Goal: Find specific page/section

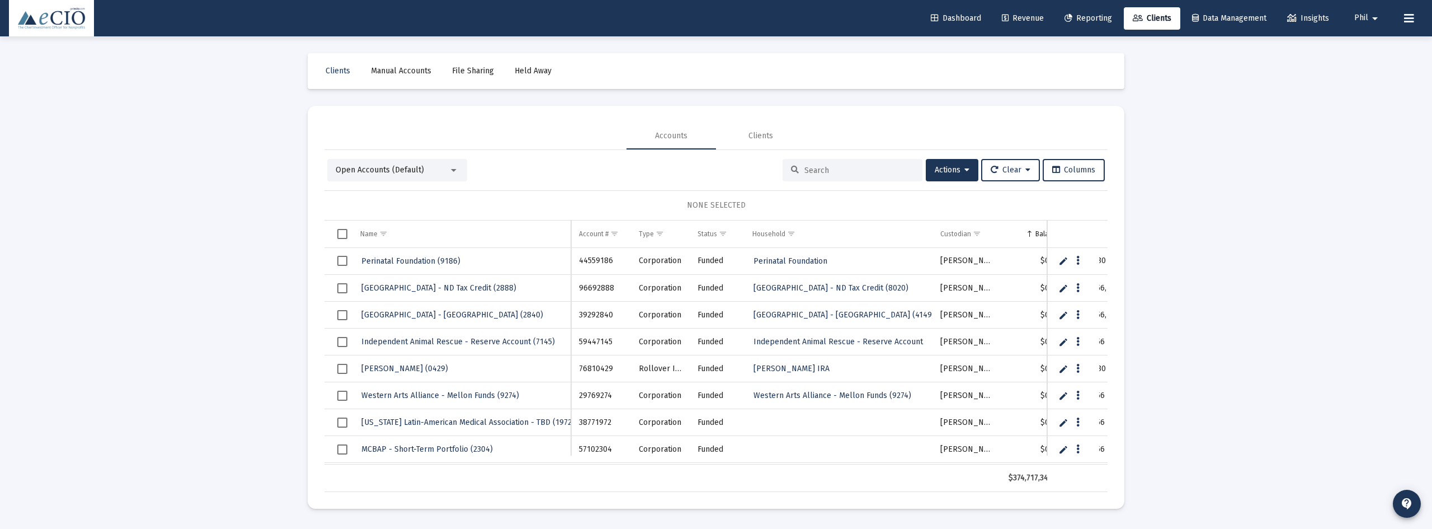
click at [858, 166] on input at bounding box center [859, 171] width 110 height 10
type input "ecio"
click at [841, 166] on input "ecio" at bounding box center [859, 171] width 110 height 10
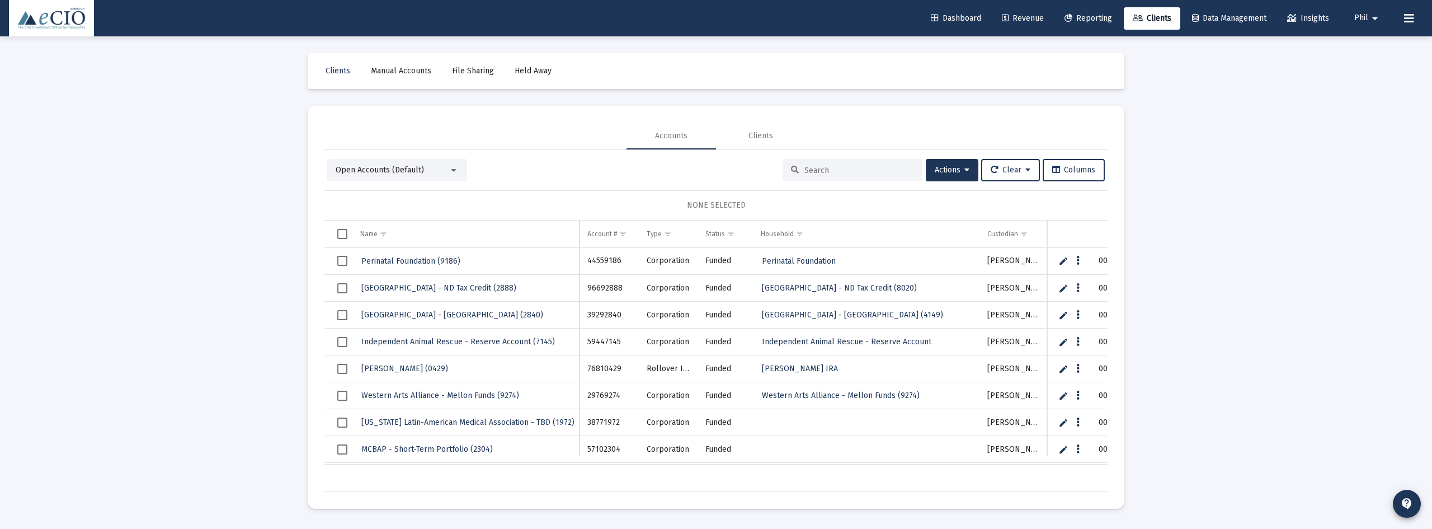
click at [879, 176] on div at bounding box center [852, 170] width 140 height 22
click at [871, 164] on div at bounding box center [852, 170] width 140 height 22
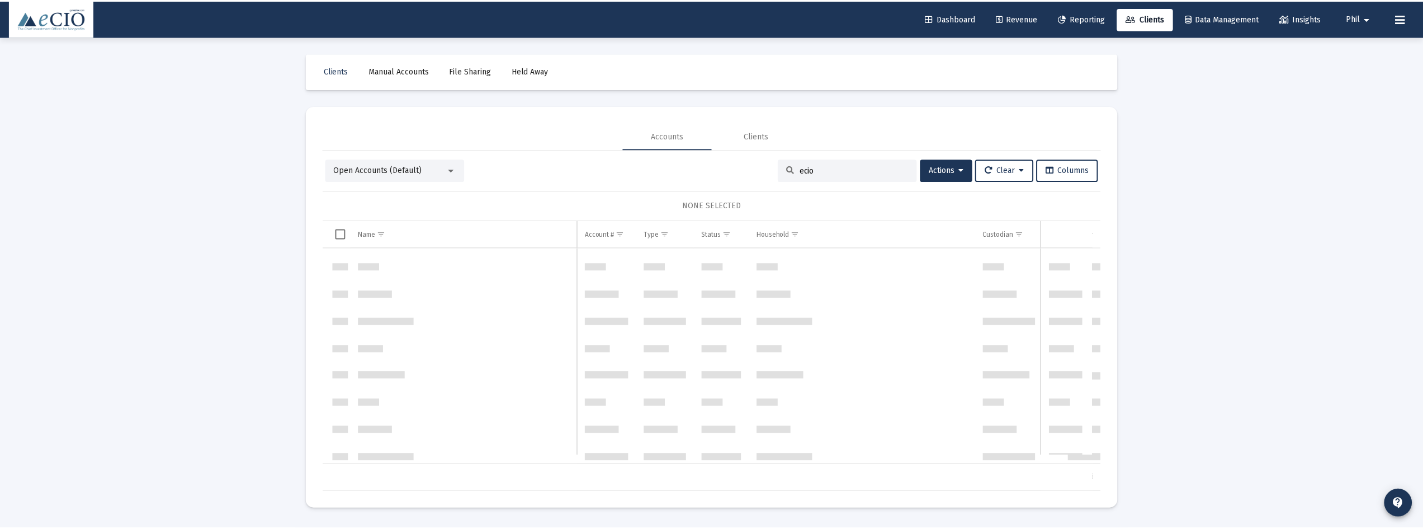
scroll to position [2237, 0]
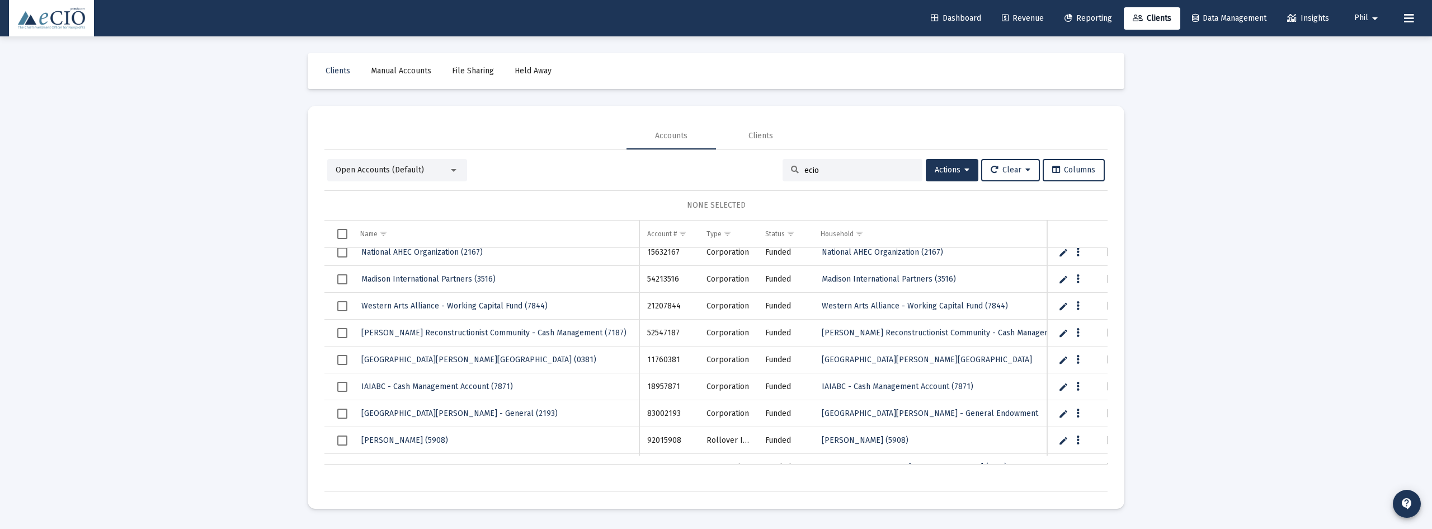
type input "ecio"
click at [942, 8] on link "Dashboard" at bounding box center [956, 18] width 68 height 22
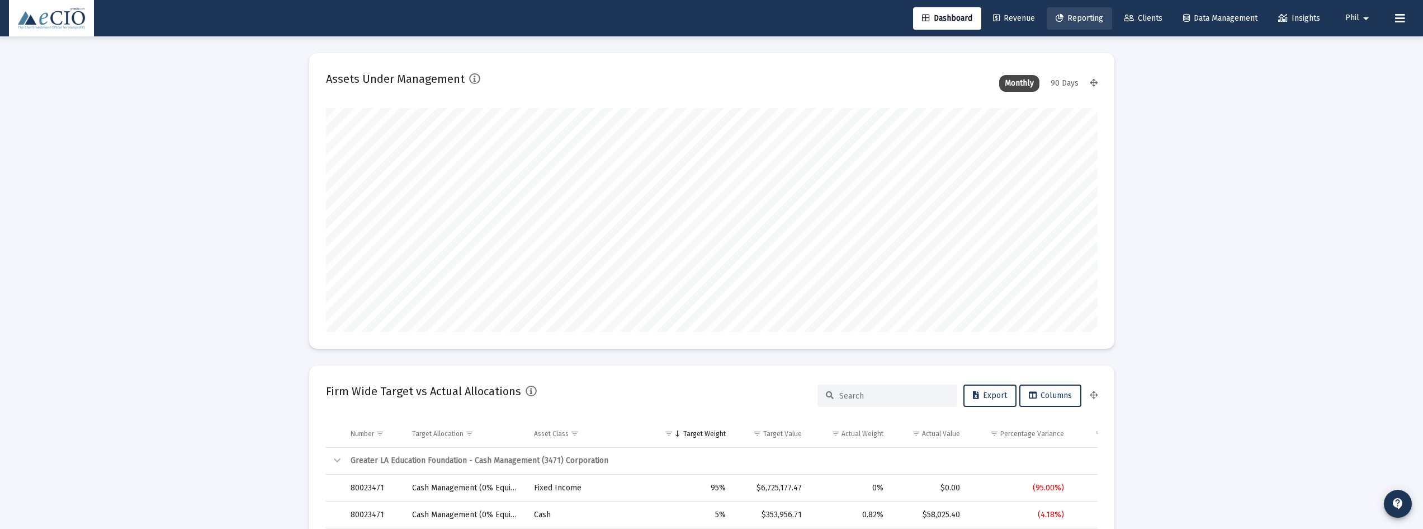
click at [1079, 18] on span "Reporting" at bounding box center [1080, 18] width 48 height 10
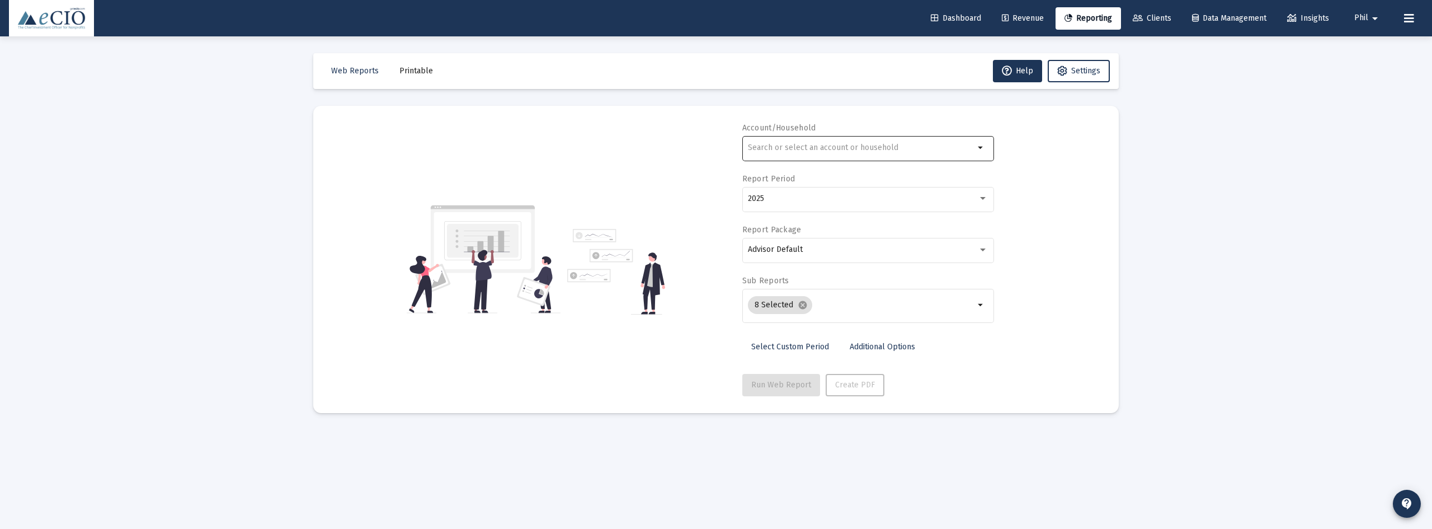
click at [811, 134] on div at bounding box center [861, 147] width 227 height 27
